Goal: Navigation & Orientation: Find specific page/section

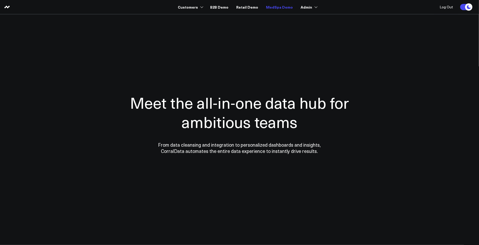
click at [269, 6] on link "MedSpa Demo" at bounding box center [279, 6] width 27 height 9
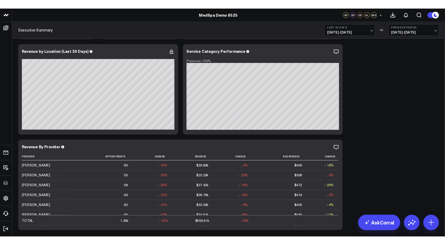
scroll to position [119, 0]
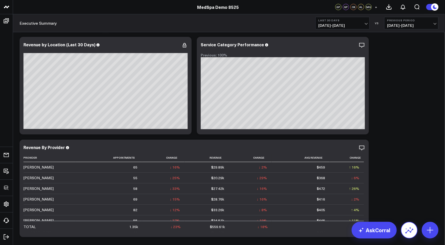
click at [406, 227] on icon at bounding box center [409, 230] width 8 height 8
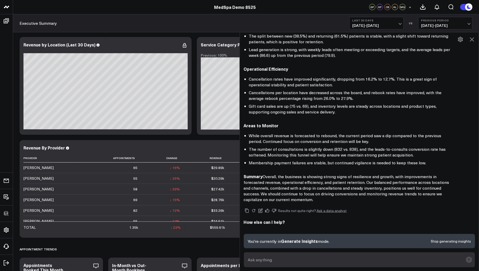
scroll to position [234, 0]
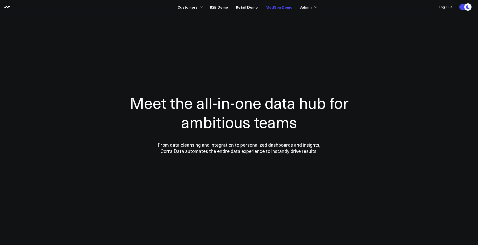
click at [281, 8] on link "MedSpa Demo" at bounding box center [278, 6] width 27 height 9
